Goal: Information Seeking & Learning: Compare options

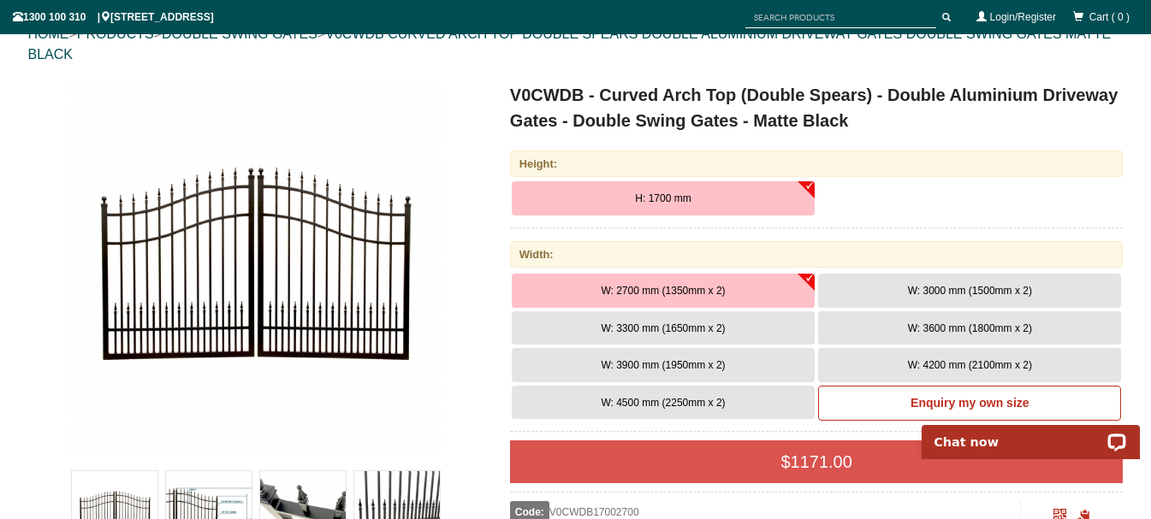
scroll to position [214, 0]
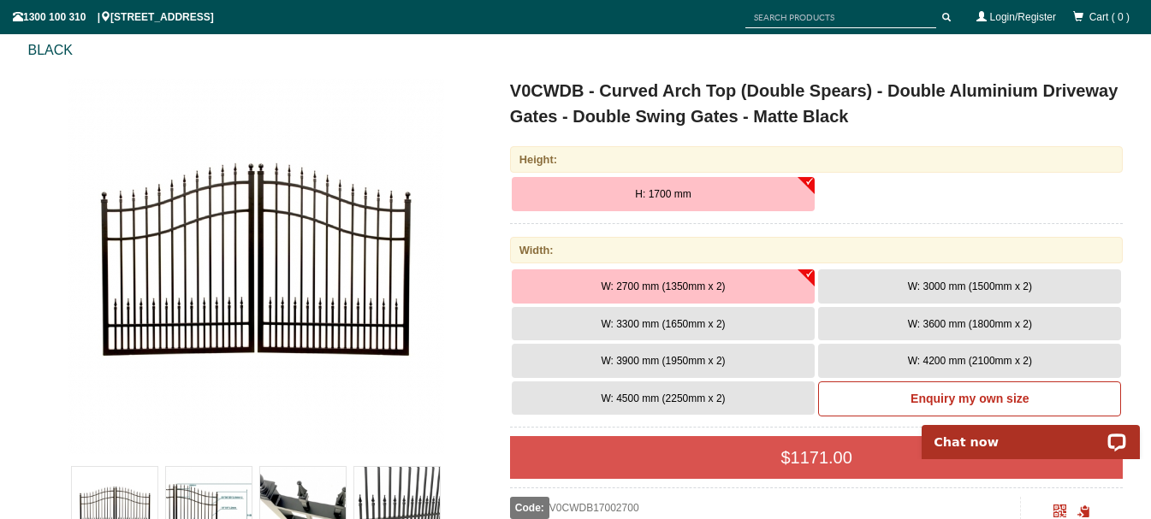
click at [975, 282] on span "W: 3000 mm (1500mm x 2)" at bounding box center [970, 287] width 124 height 12
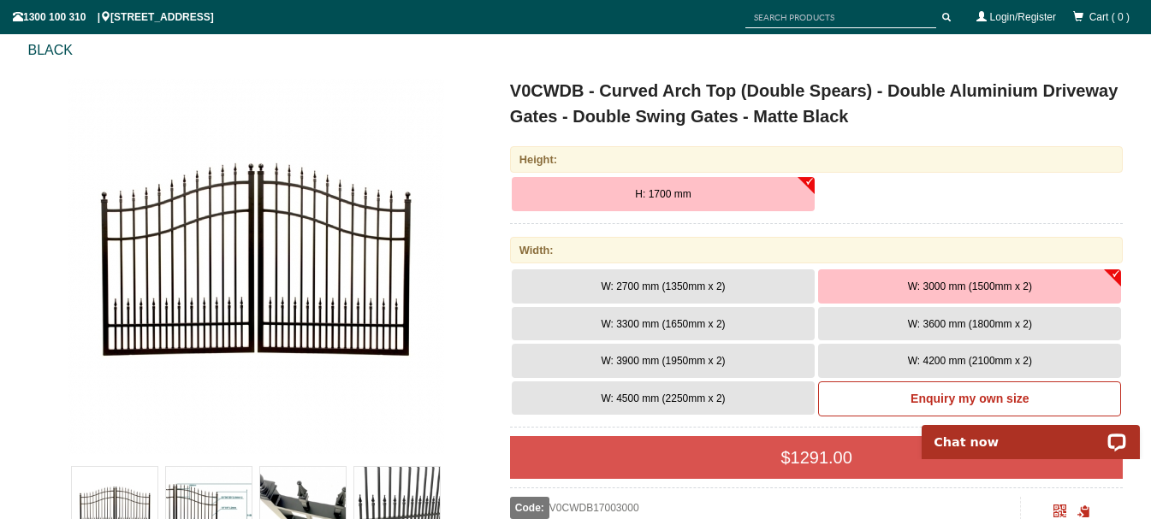
click at [1004, 323] on span "W: 3600 mm (1800mm x 2)" at bounding box center [970, 324] width 124 height 12
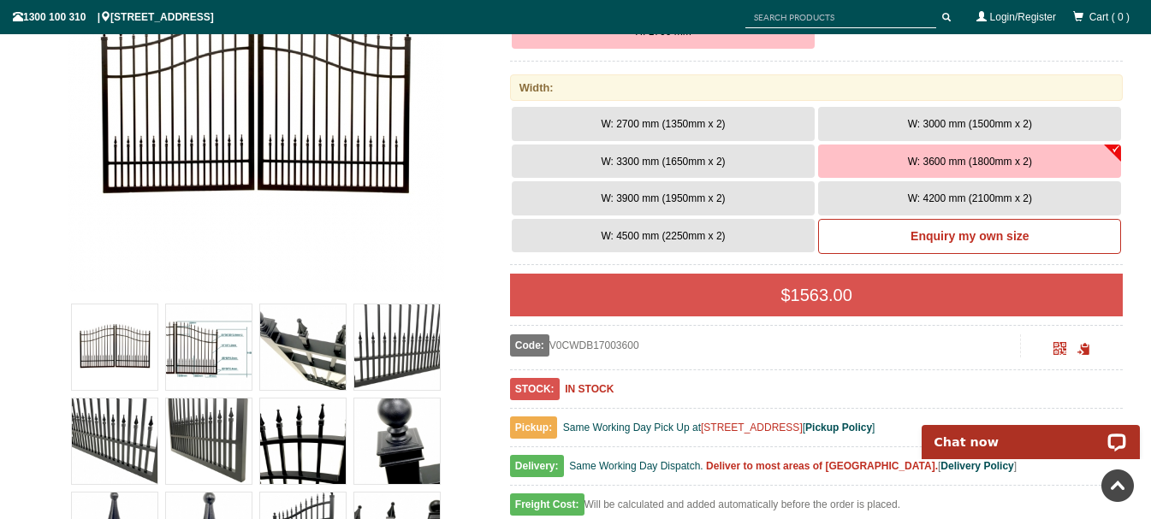
scroll to position [0, 0]
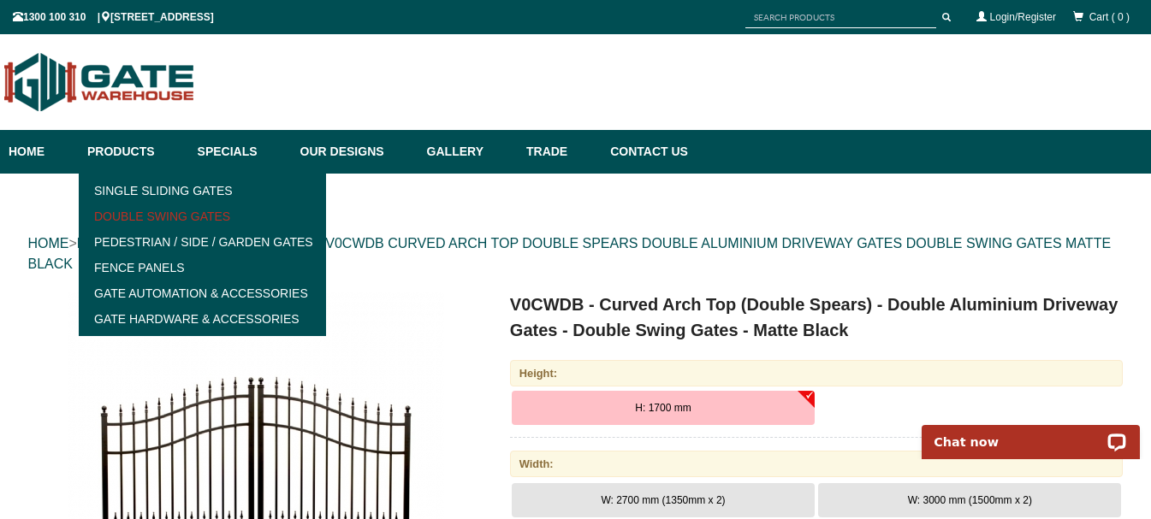
click at [175, 215] on link "Double Swing Gates" at bounding box center [202, 217] width 237 height 26
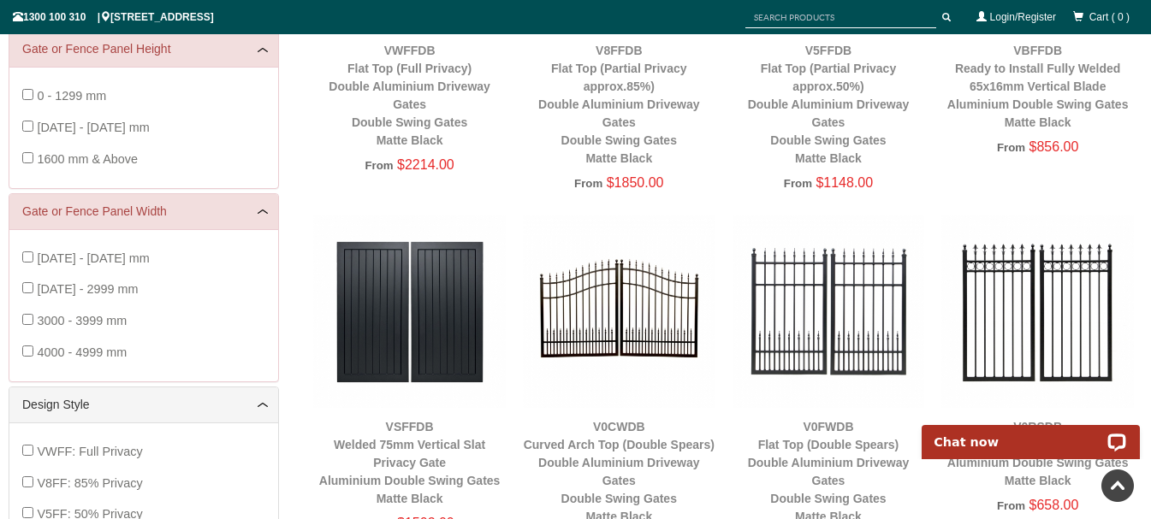
scroll to position [128, 0]
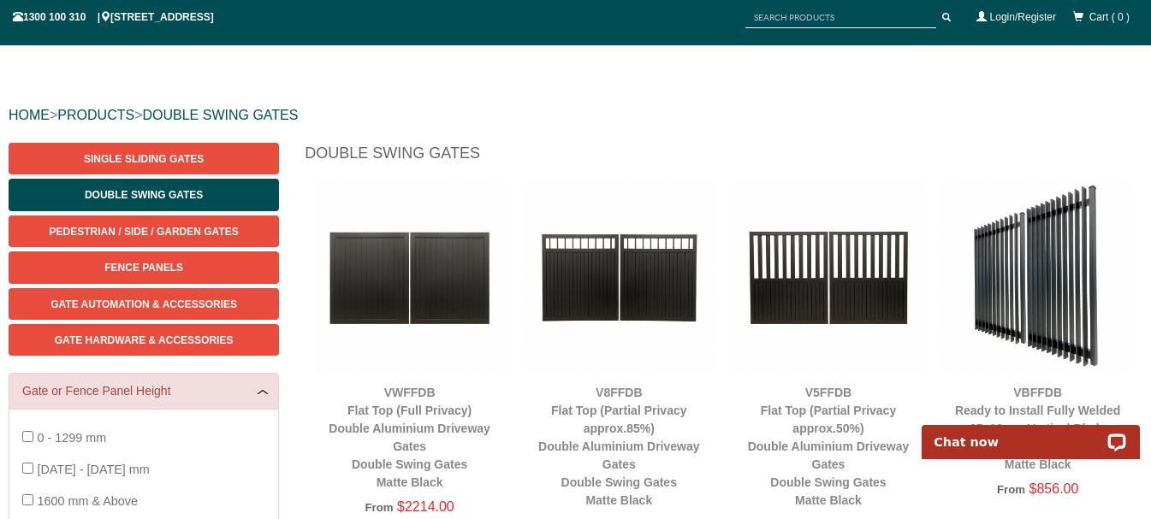
click at [1046, 269] on img at bounding box center [1037, 277] width 193 height 193
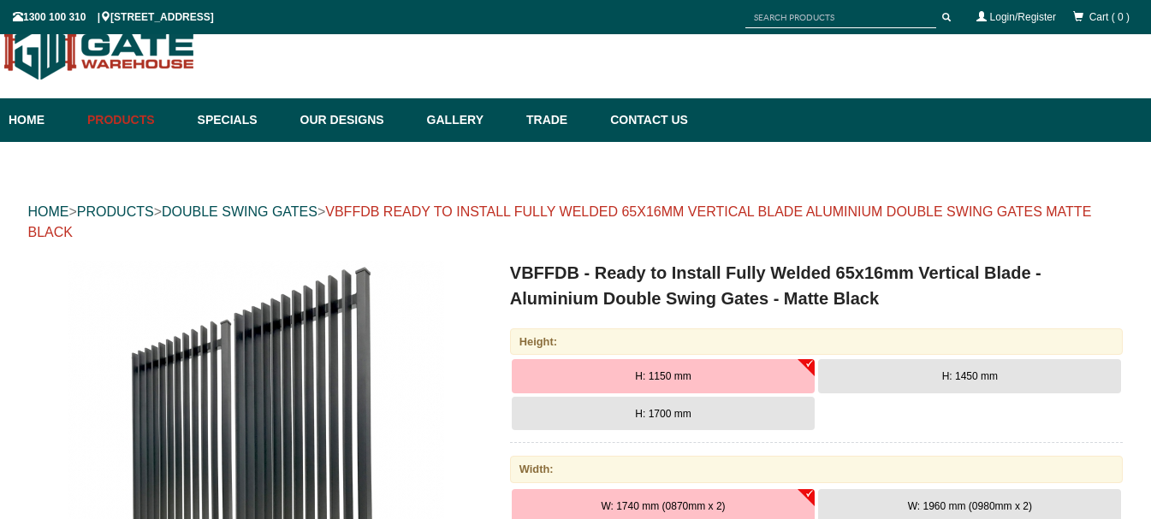
scroll to position [43, 0]
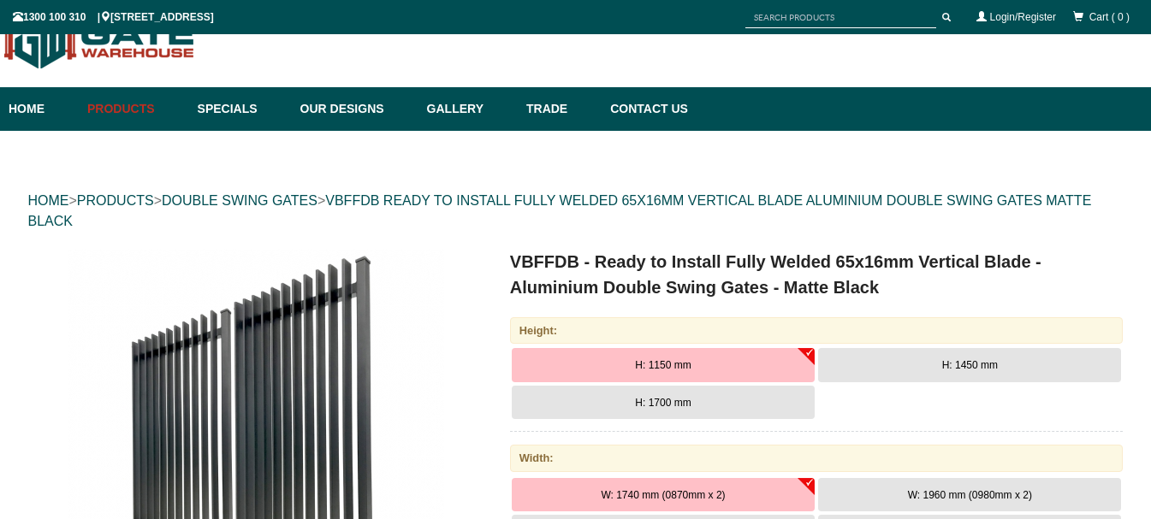
click at [661, 401] on span "H: 1700 mm" at bounding box center [663, 403] width 56 height 12
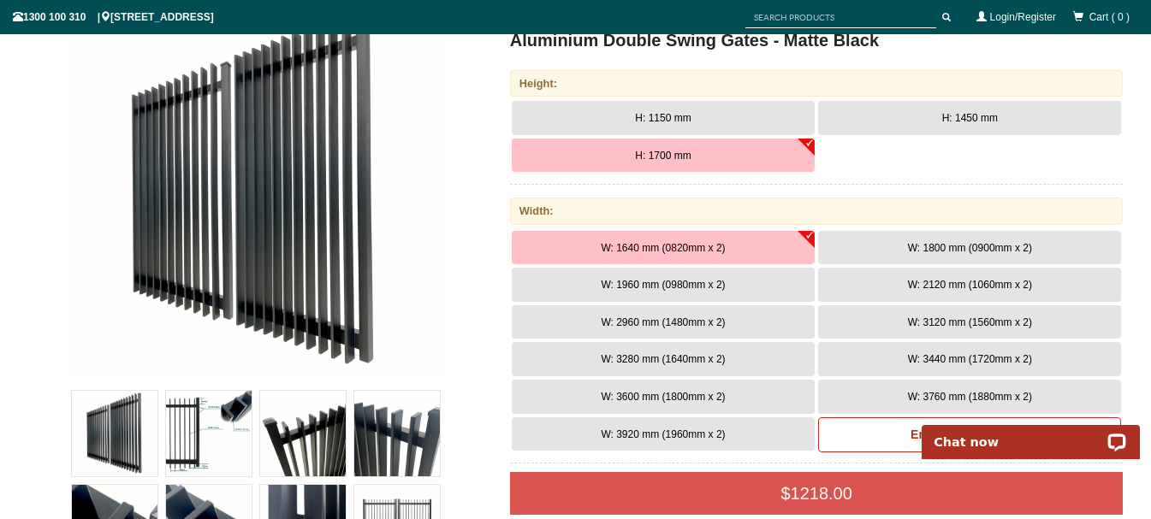
scroll to position [300, 0]
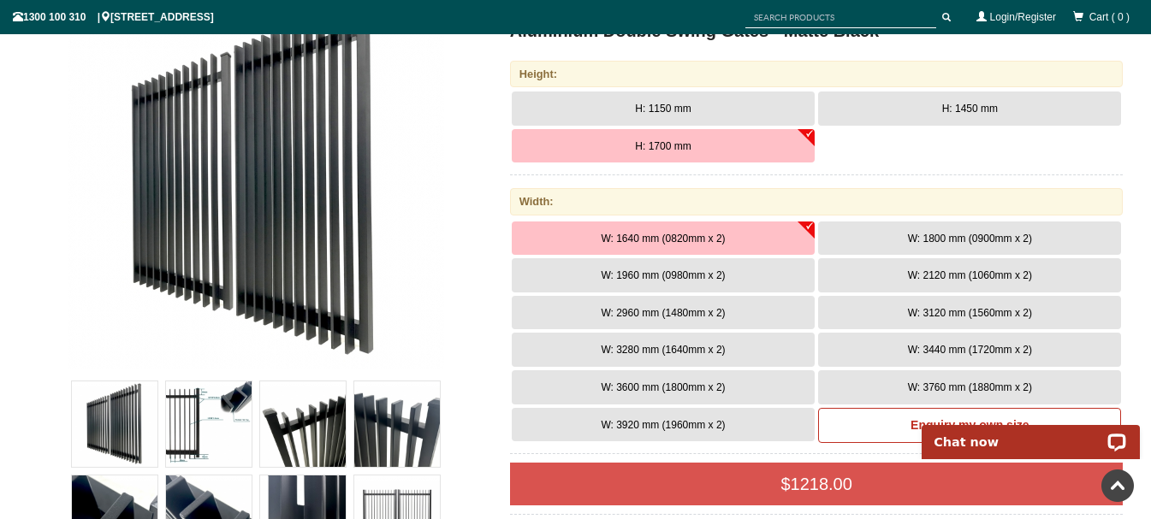
click at [680, 386] on span "W: 3600 mm (1800mm x 2)" at bounding box center [663, 388] width 124 height 12
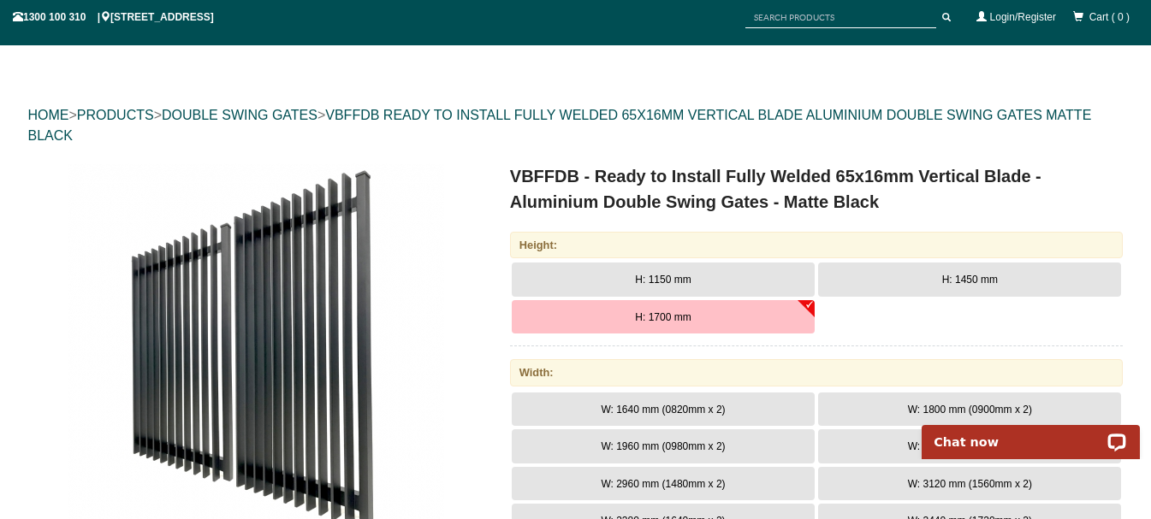
scroll to position [0, 0]
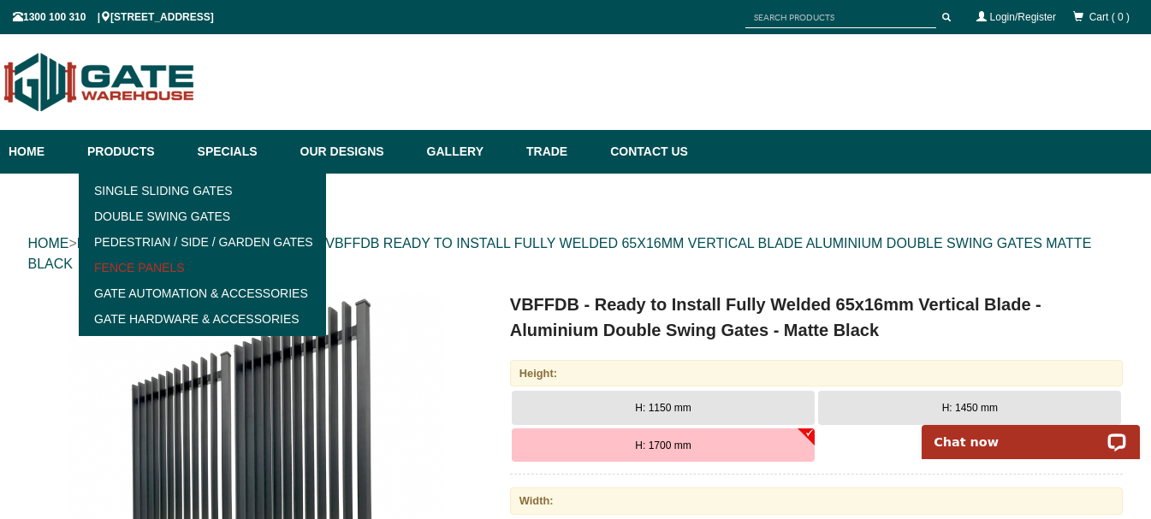
click at [151, 268] on link "Fence Panels" at bounding box center [202, 268] width 237 height 26
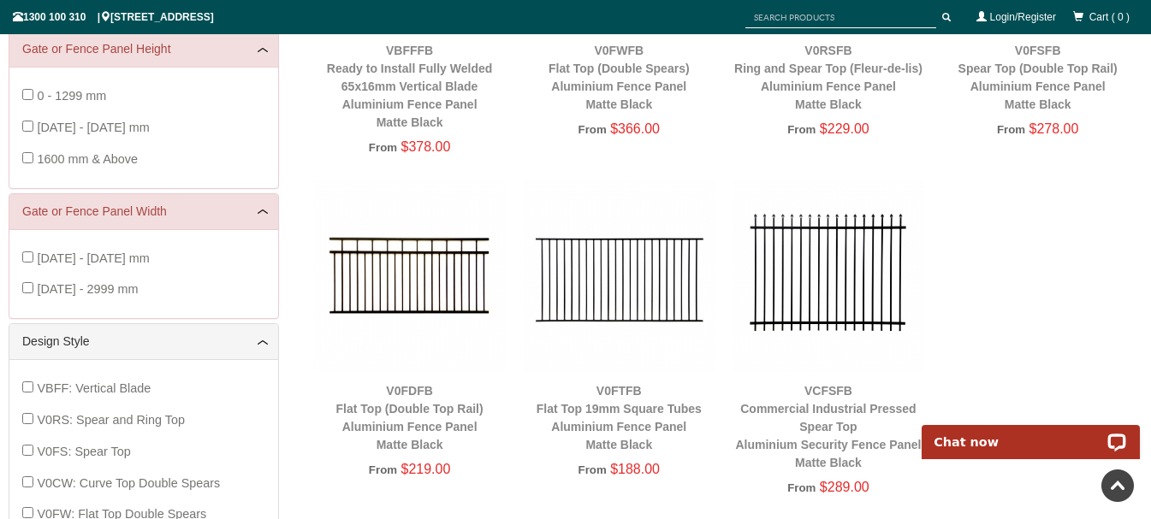
scroll to position [214, 0]
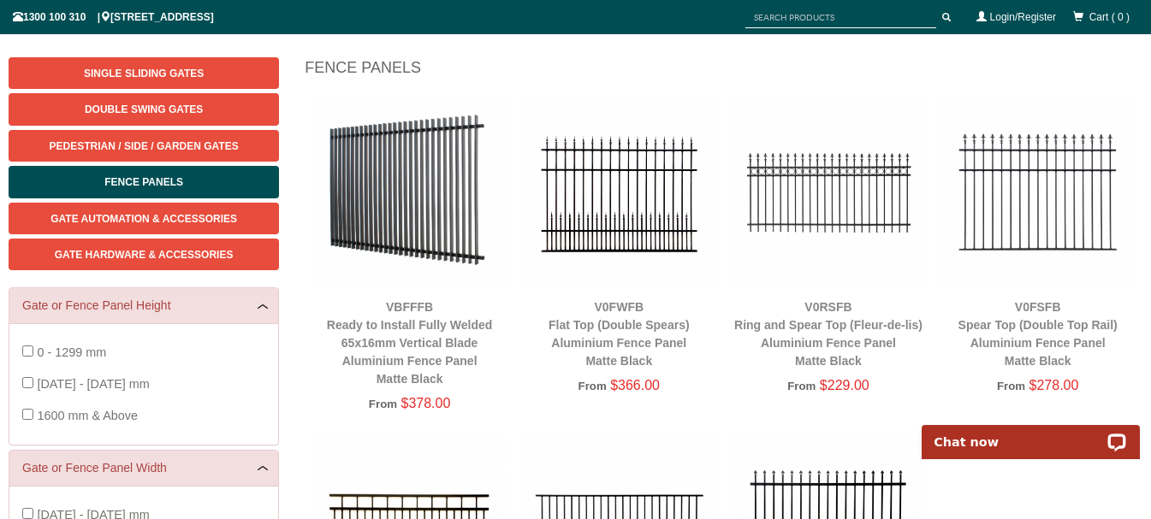
click at [407, 215] on img at bounding box center [409, 192] width 193 height 193
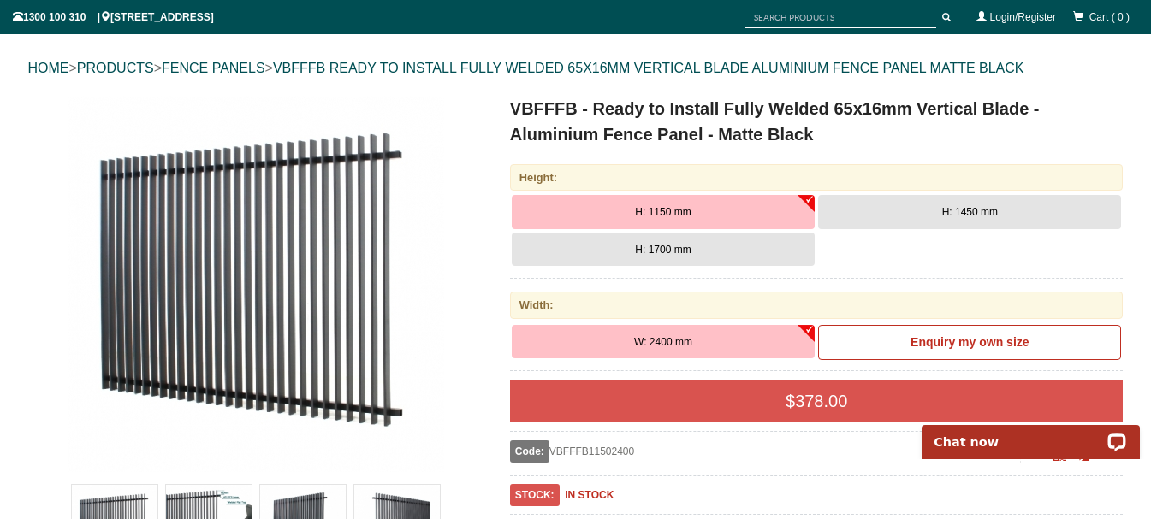
scroll to position [214, 0]
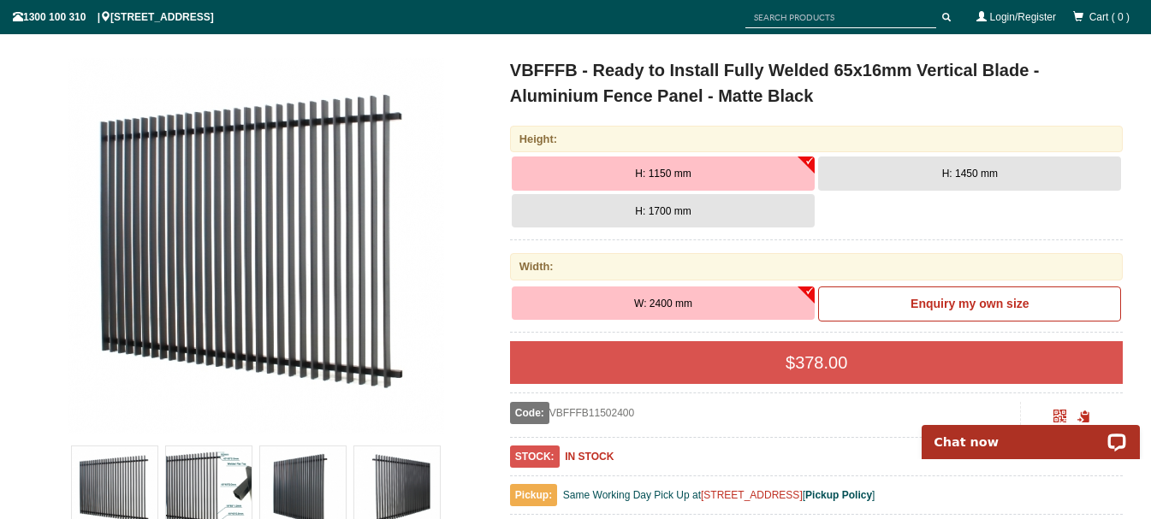
click at [709, 213] on button "H: 1700 mm" at bounding box center [663, 211] width 303 height 34
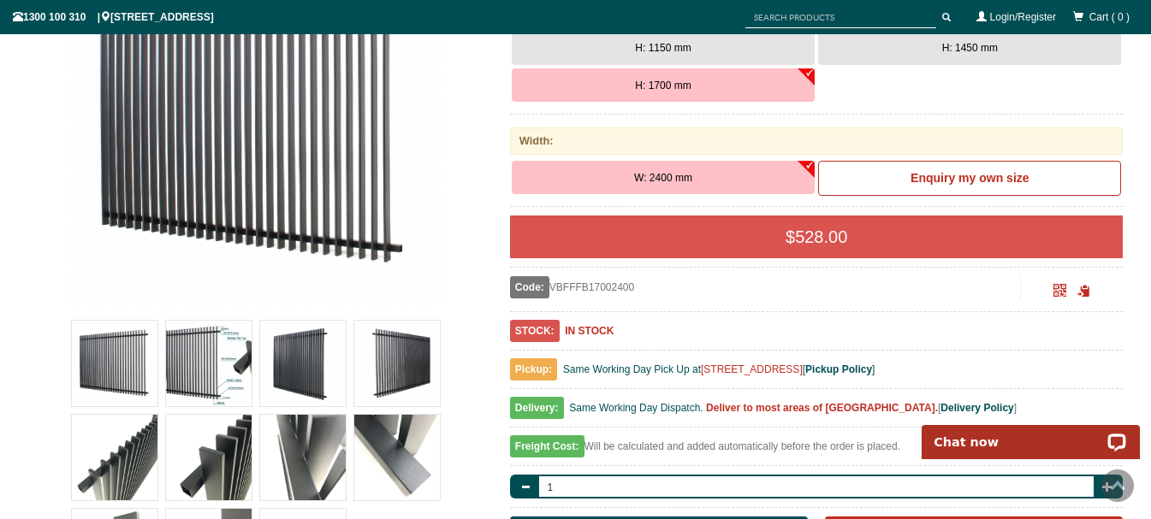
scroll to position [43, 0]
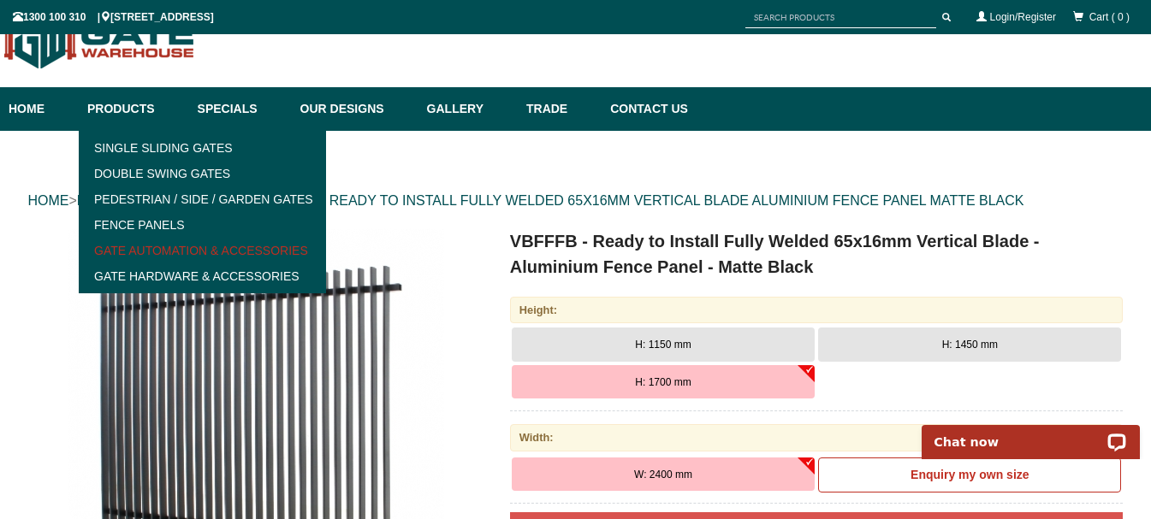
click at [186, 243] on link "Gate Automation & Accessories" at bounding box center [202, 251] width 237 height 26
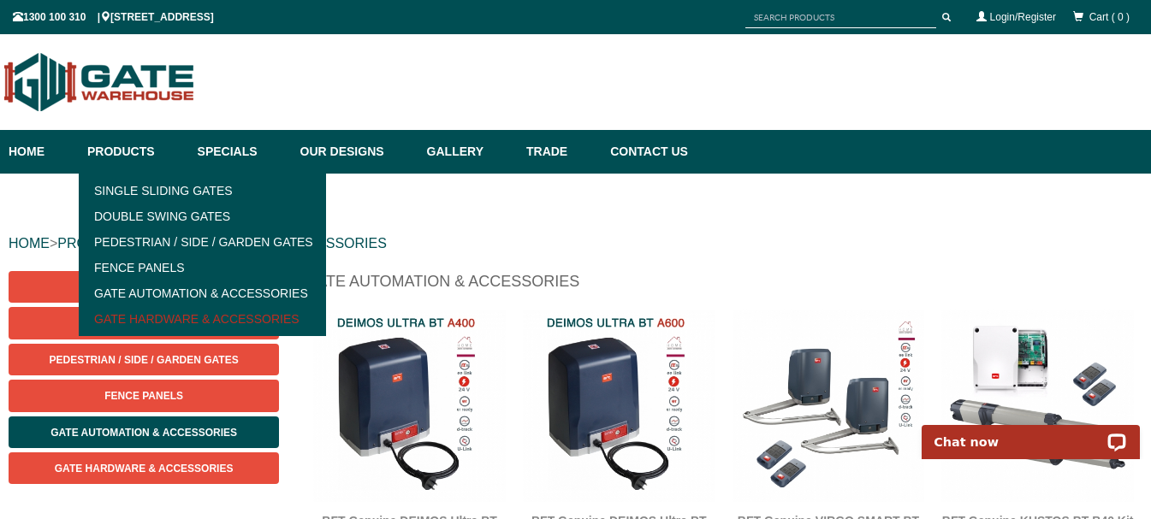
click at [187, 319] on link "Gate Hardware & Accessories" at bounding box center [202, 319] width 237 height 26
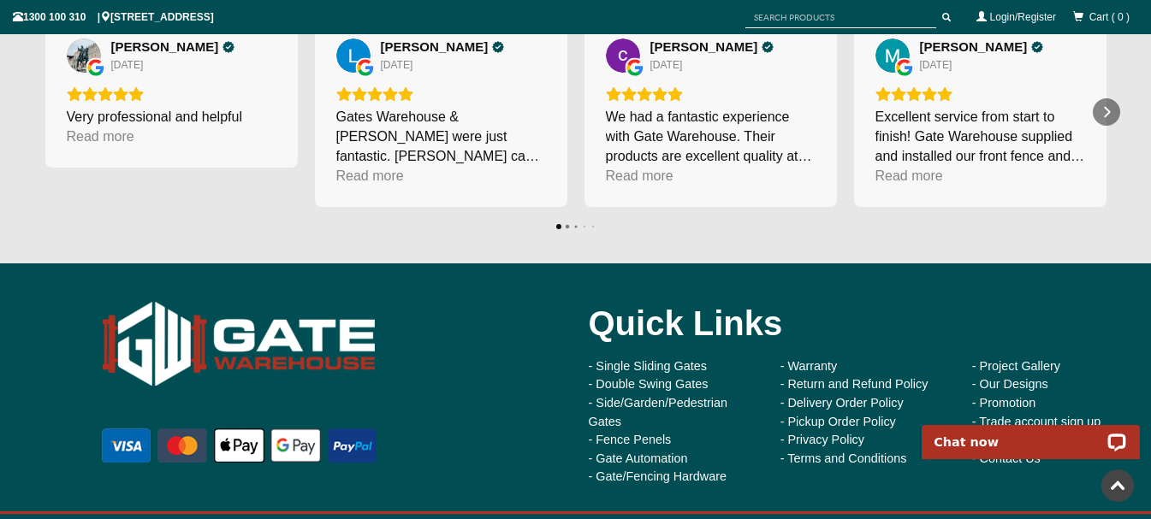
scroll to position [3775, 0]
